Goal: Task Accomplishment & Management: Use online tool/utility

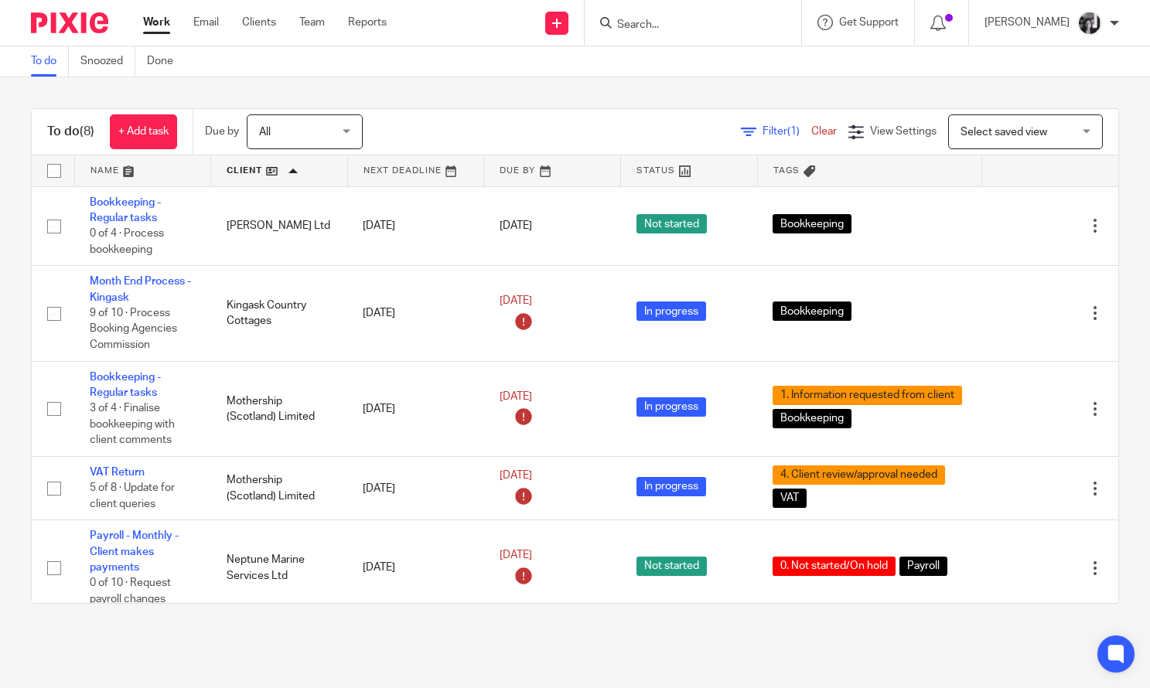
click at [762, 132] on span "Filter (1)" at bounding box center [786, 131] width 49 height 11
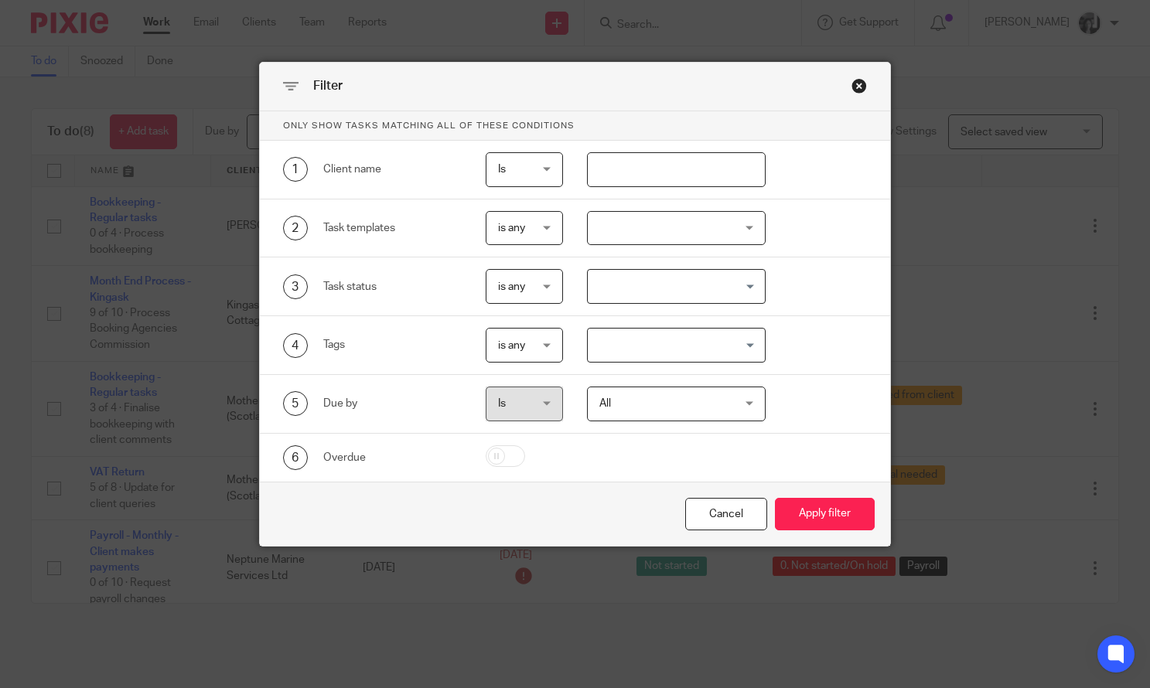
click at [694, 176] on input "text" at bounding box center [676, 169] width 179 height 35
type input "silver"
click at [775, 498] on button "Apply filter" at bounding box center [825, 514] width 100 height 33
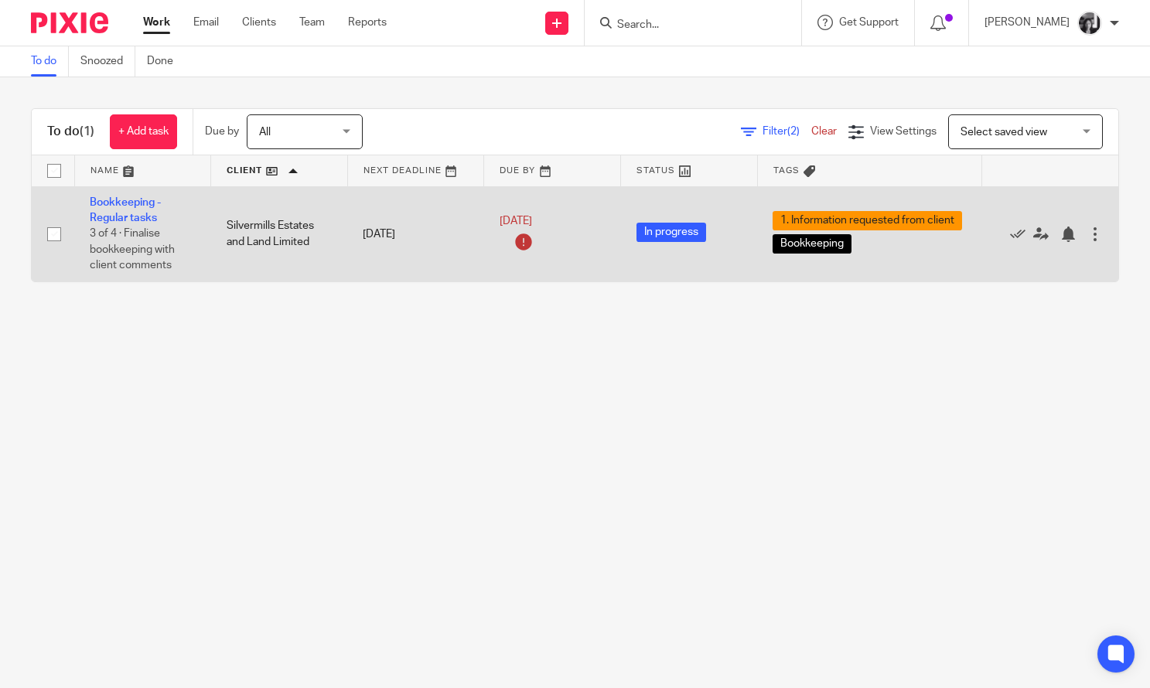
click at [121, 209] on td "Bookkeeping - Regular tasks 3 of 4 · Finalise bookkeeping with client comments" at bounding box center [142, 233] width 137 height 95
click at [118, 212] on link "Bookkeeping - Regular tasks" at bounding box center [125, 210] width 71 height 26
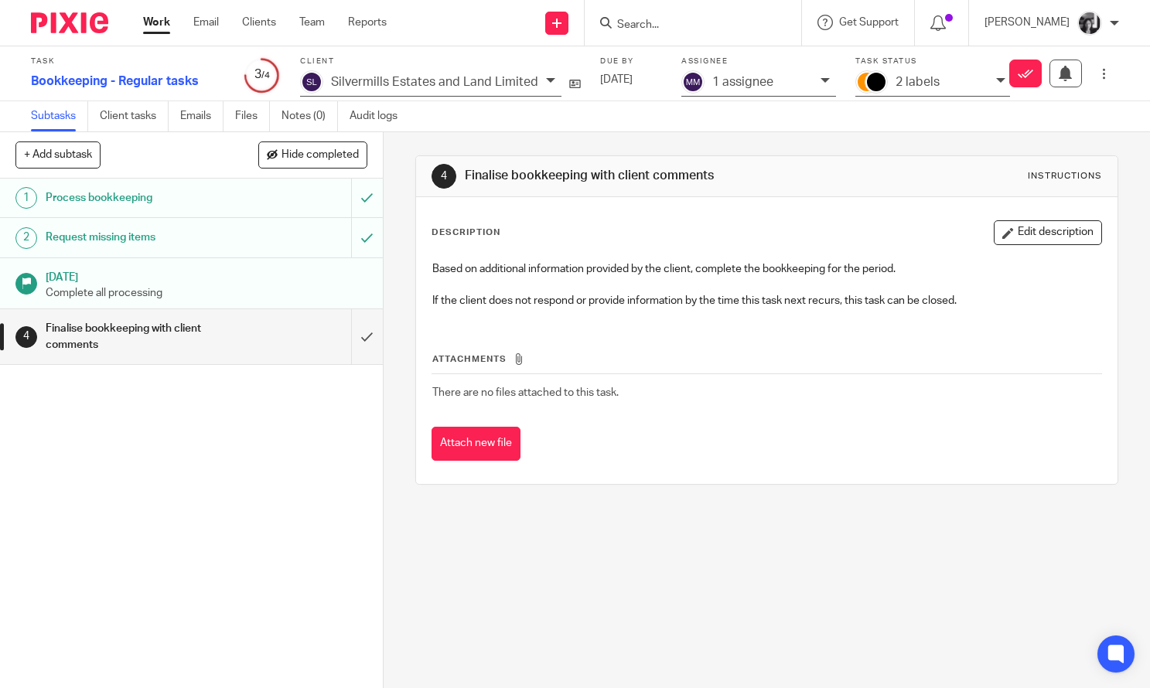
click at [996, 81] on icon at bounding box center [1000, 80] width 9 height 9
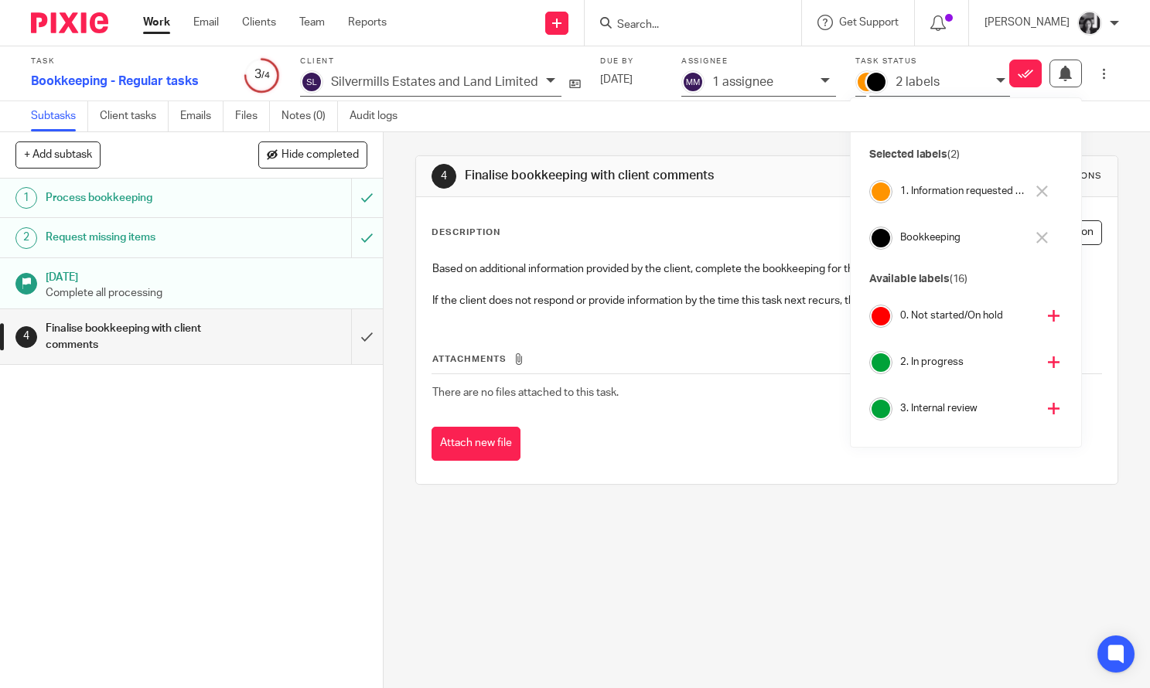
click at [1040, 193] on icon at bounding box center [1042, 192] width 12 height 12
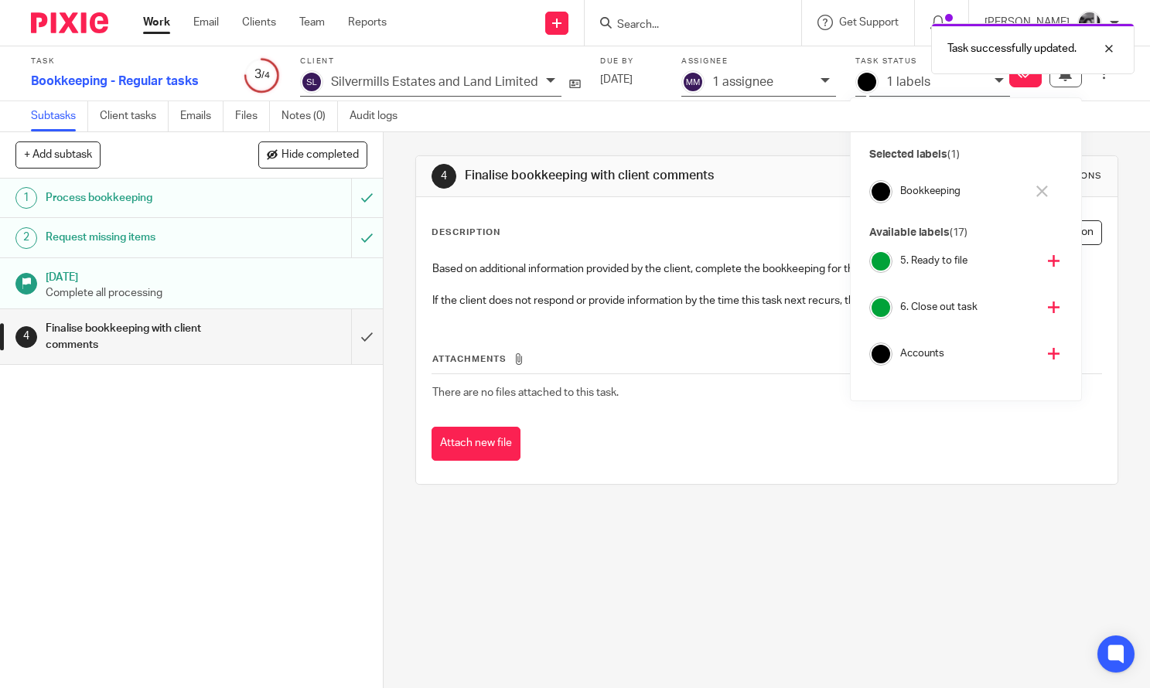
scroll to position [244, 0]
click at [1048, 305] on icon at bounding box center [1054, 305] width 12 height 12
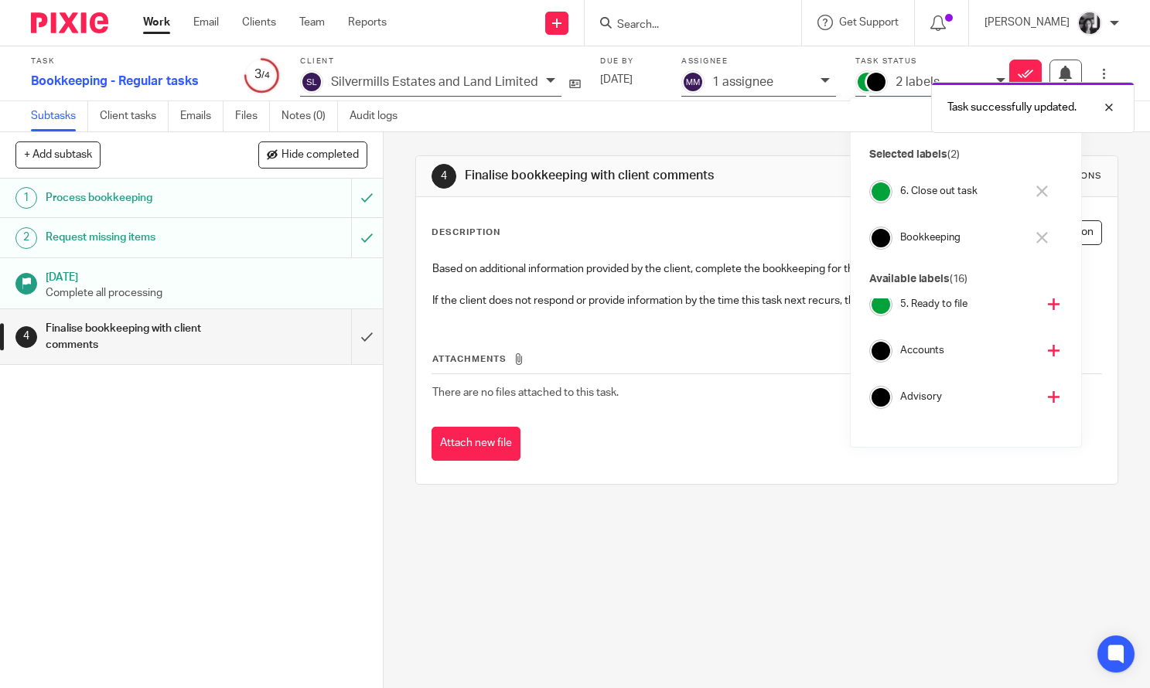
click at [398, 292] on div "4 Finalise bookkeeping with client comments Instructions Description Edit descr…" at bounding box center [767, 410] width 766 height 556
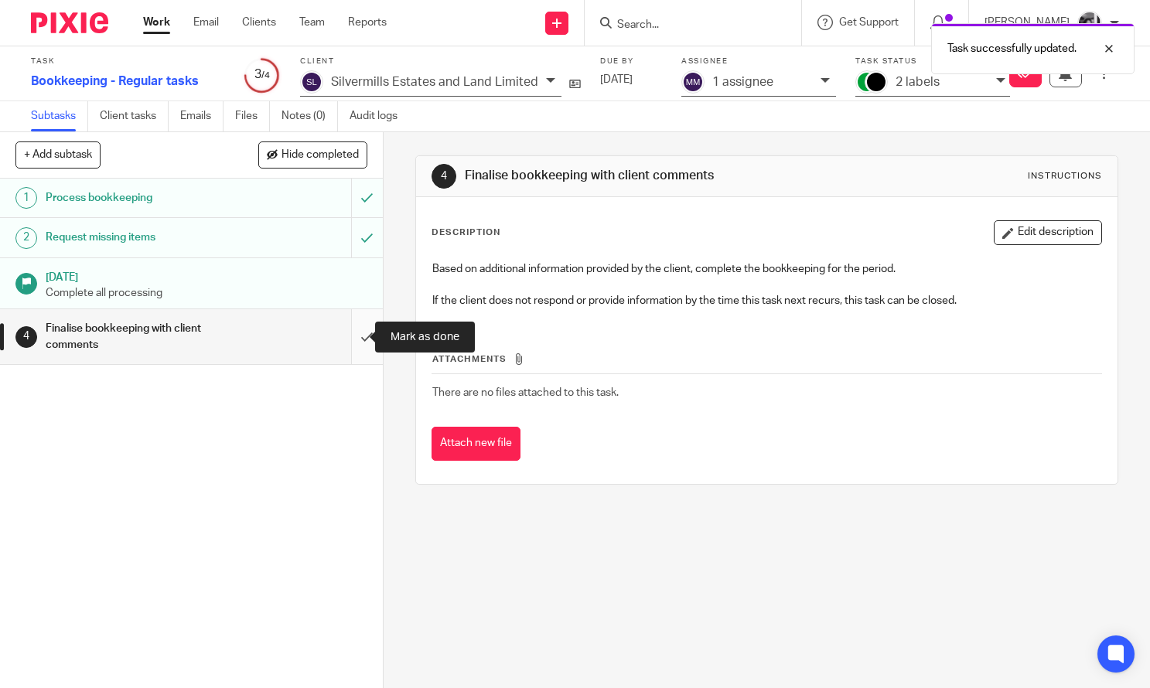
click at [359, 338] on input "submit" at bounding box center [191, 336] width 383 height 55
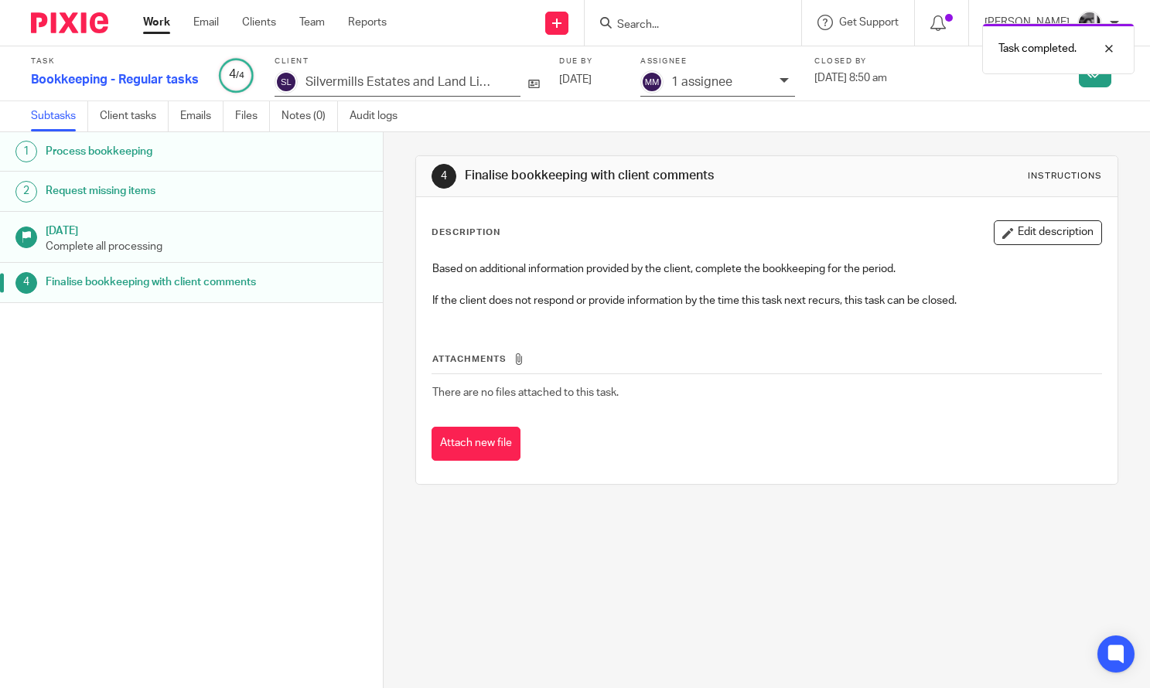
click at [152, 27] on link "Work" at bounding box center [156, 22] width 27 height 15
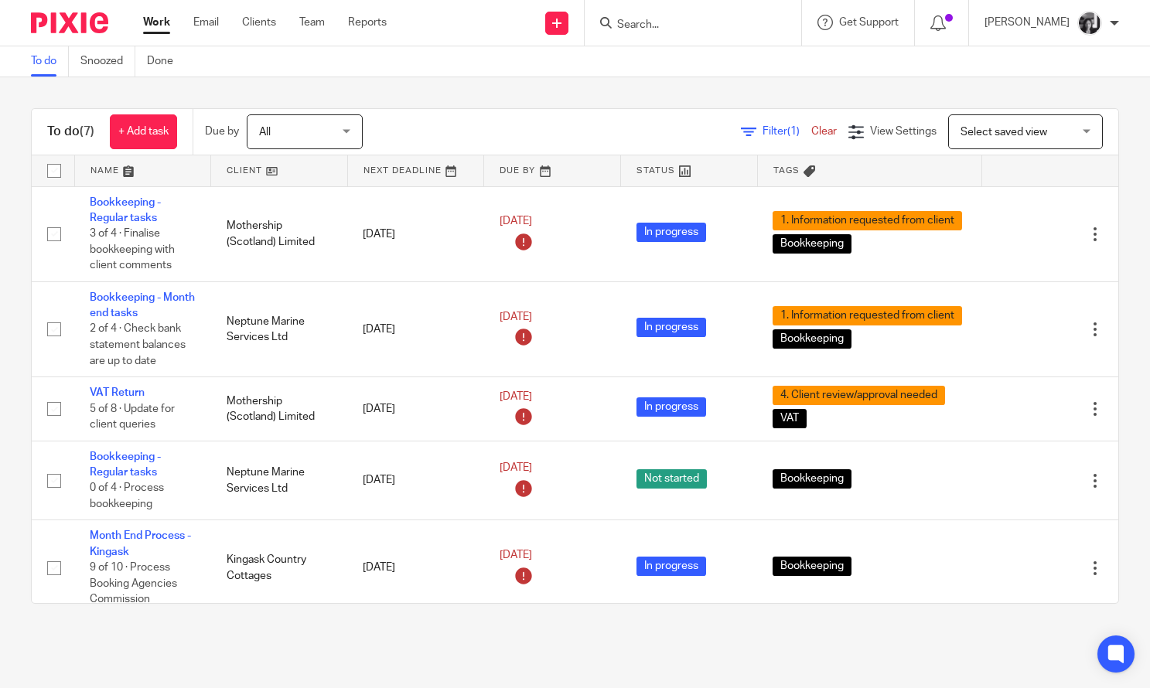
click at [237, 173] on link at bounding box center [279, 170] width 136 height 31
